Goal: Task Accomplishment & Management: Manage account settings

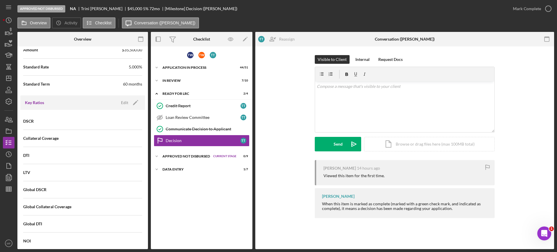
scroll to position [269, 0]
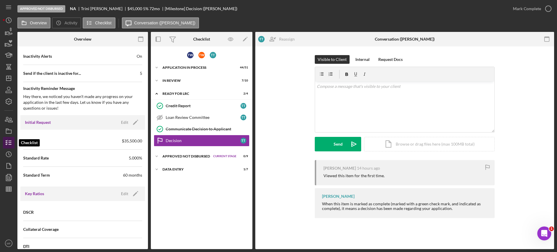
click at [7, 143] on icon "button" at bounding box center [8, 143] width 15 height 15
click at [197, 140] on div "Decision" at bounding box center [203, 140] width 75 height 5
click at [333, 91] on div "v Color teal Color pink Remove color Add row above Add row below Add column bef…" at bounding box center [404, 107] width 179 height 51
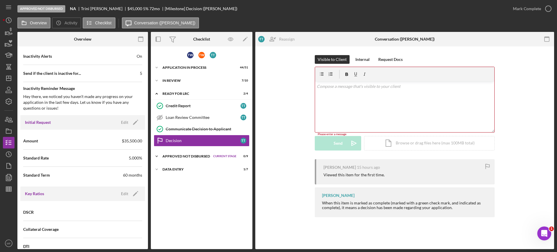
click at [191, 157] on div "Approved Not Disbursed" at bounding box center [187, 156] width 48 height 3
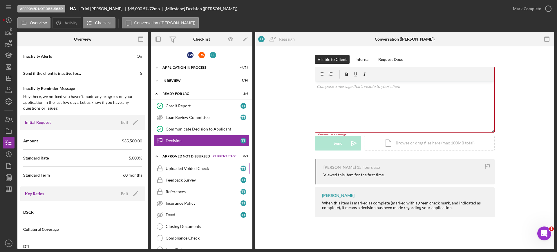
click at [197, 170] on div "Uploaded Voided Check" at bounding box center [203, 168] width 75 height 5
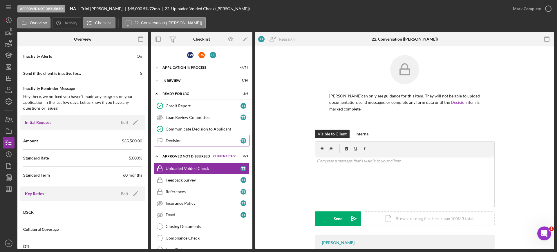
click at [173, 142] on div "Decision" at bounding box center [203, 140] width 75 height 5
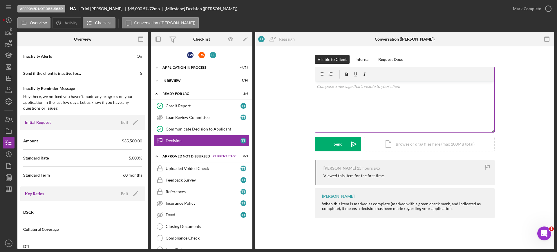
click at [357, 86] on p at bounding box center [405, 86] width 176 height 6
click at [177, 82] on div "In Review" at bounding box center [192, 80] width 59 height 3
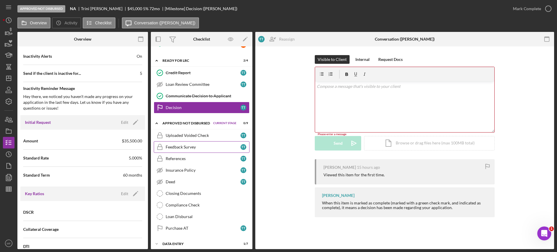
scroll to position [156, 0]
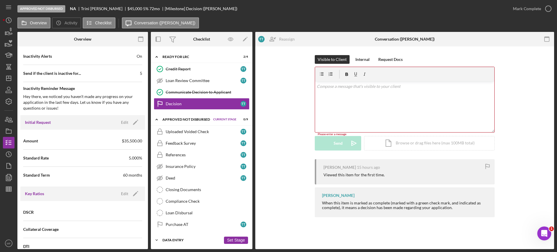
click at [181, 241] on div "Data Entry" at bounding box center [192, 240] width 59 height 3
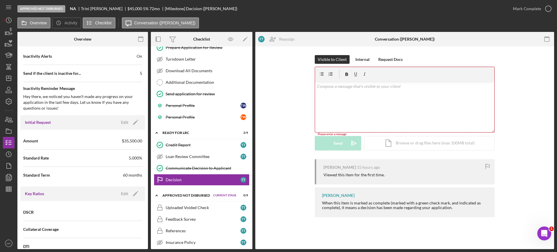
scroll to position [0, 0]
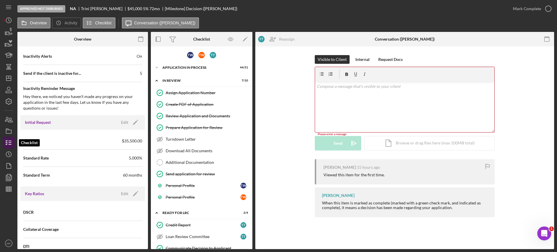
click at [7, 144] on polyline "button" at bounding box center [6, 144] width 1 height 1
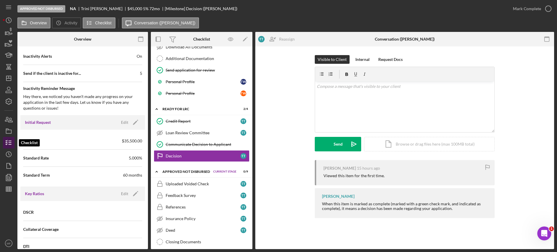
scroll to position [112, 0]
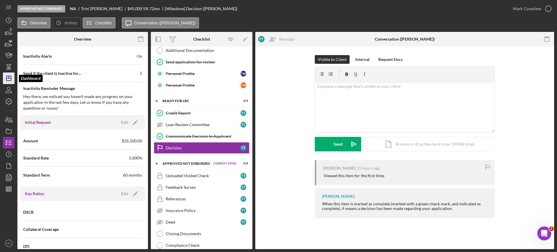
click at [7, 78] on line "button" at bounding box center [8, 78] width 5 height 0
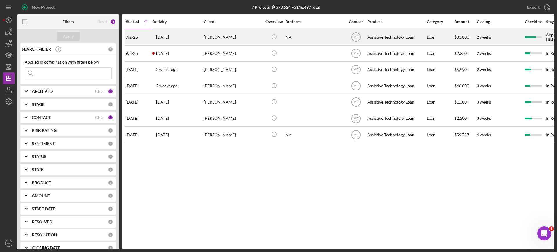
click at [496, 35] on div "2 weeks" at bounding box center [499, 37] width 44 height 15
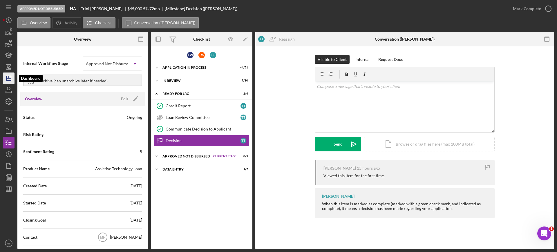
click at [12, 76] on icon "Icon/Dashboard" at bounding box center [8, 78] width 15 height 15
